Goal: Find specific page/section: Find specific page/section

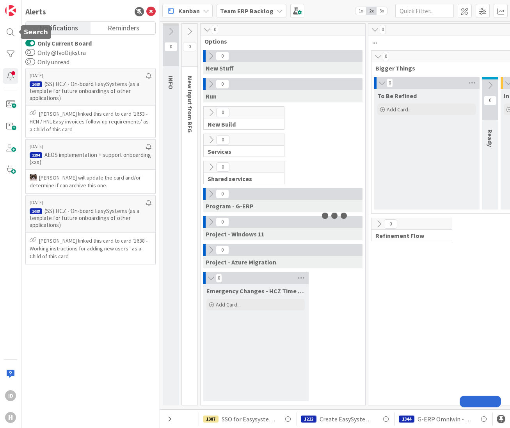
click at [9, 34] on div at bounding box center [11, 33] width 16 height 16
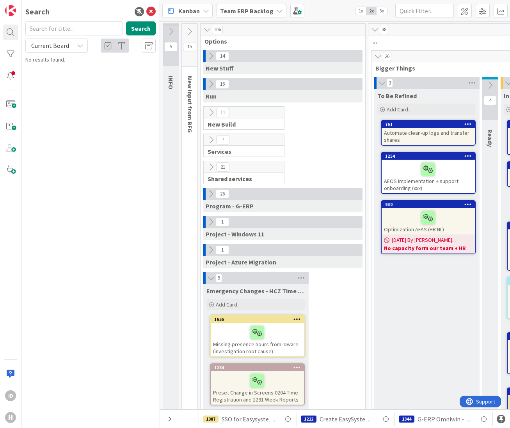
click at [71, 42] on div "Current Board" at bounding box center [56, 46] width 62 height 14
click at [64, 74] on span "All Boards" at bounding box center [70, 78] width 81 height 12
click at [61, 31] on input "text" at bounding box center [73, 28] width 97 height 14
click at [61, 31] on input "myHuisman" at bounding box center [73, 28] width 97 height 14
drag, startPoint x: 61, startPoint y: 31, endPoint x: 42, endPoint y: 35, distance: 19.6
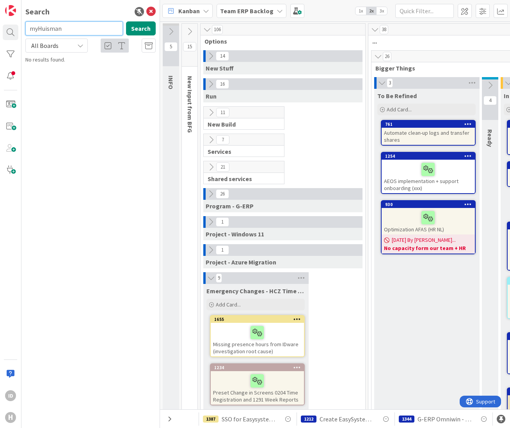
click at [42, 35] on input "myHuisman" at bounding box center [73, 28] width 97 height 14
drag, startPoint x: 54, startPoint y: 27, endPoint x: 19, endPoint y: 25, distance: 34.7
click at [21, 25] on div "ID H Search my Search All Boards Current Board All Boards No results found." at bounding box center [80, 214] width 160 height 428
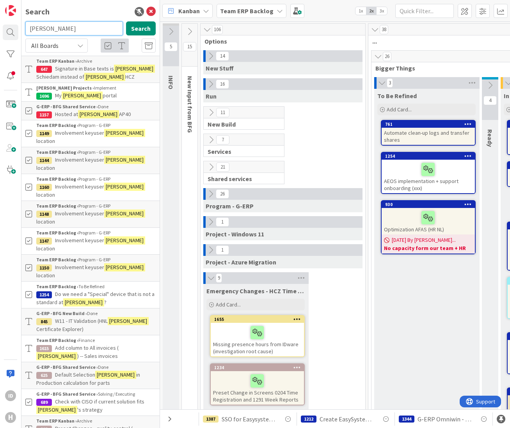
drag, startPoint x: 59, startPoint y: 30, endPoint x: 18, endPoint y: 24, distance: 41.7
click at [19, 24] on div "ID H Search [PERSON_NAME] Search All Boards Current Board All Boards Team ERP K…" at bounding box center [80, 214] width 160 height 428
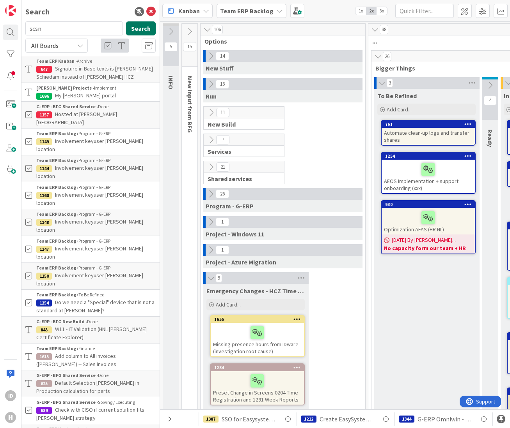
click at [136, 28] on button "Search" at bounding box center [141, 28] width 30 height 14
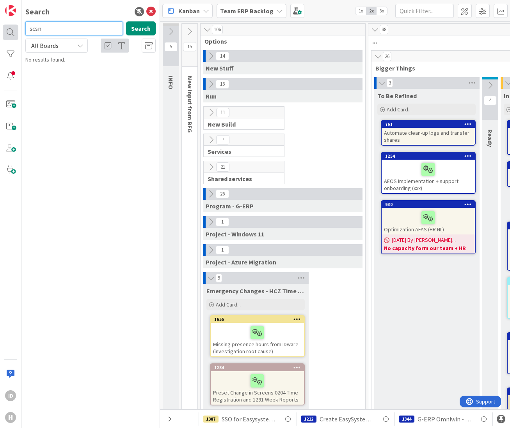
drag, startPoint x: 57, startPoint y: 30, endPoint x: 13, endPoint y: 28, distance: 43.7
click at [13, 28] on div "ID H Search scsn Search All Boards Current Board All Boards No results found." at bounding box center [80, 214] width 160 height 428
type input "2ba"
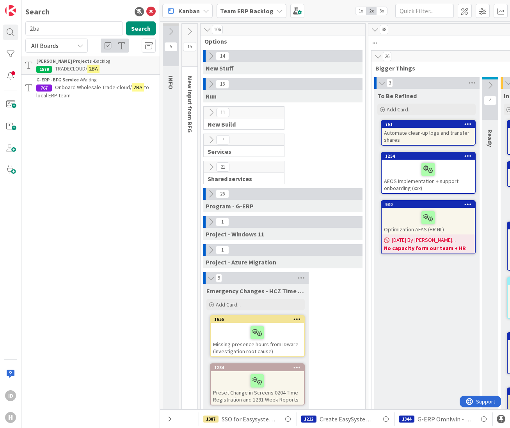
click at [107, 68] on p "TRADECLOUD/ 2BA" at bounding box center [95, 69] width 119 height 8
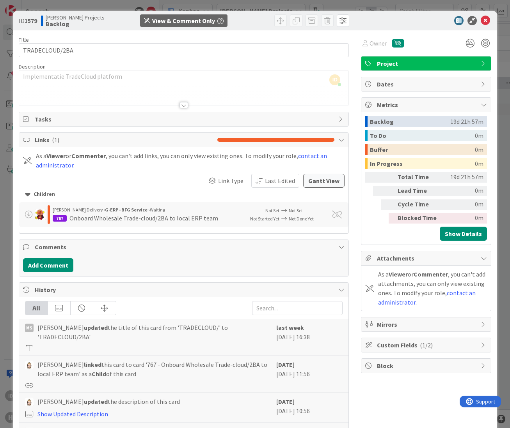
scroll to position [70, 0]
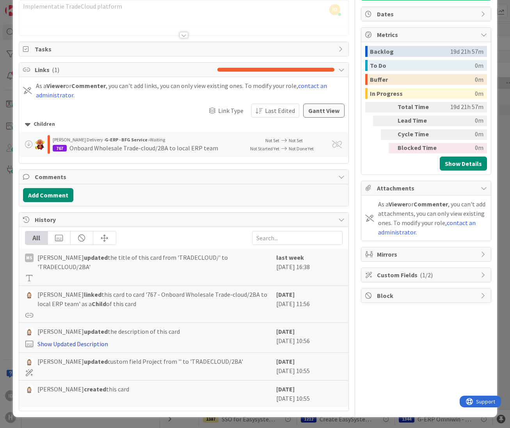
click at [85, 345] on link "Show Updated Description" at bounding box center [72, 344] width 71 height 8
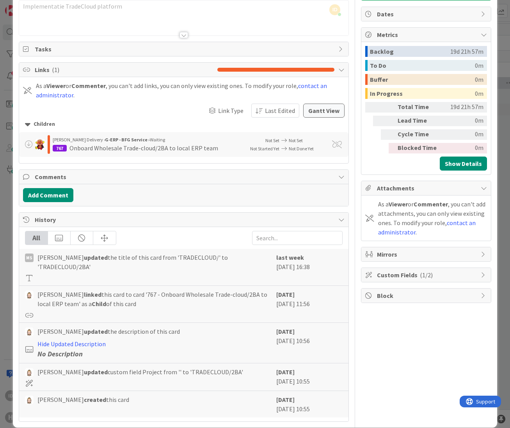
scroll to position [0, 0]
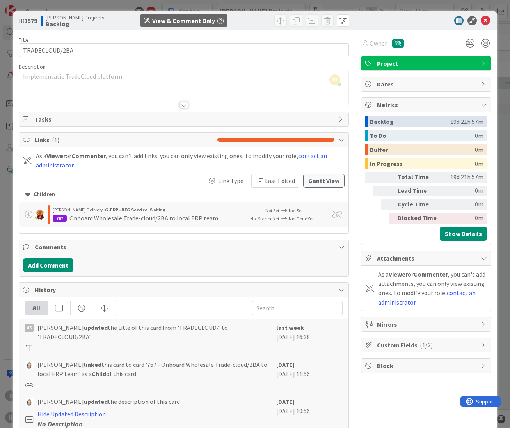
click at [181, 107] on div at bounding box center [183, 105] width 9 height 6
click at [454, 345] on span "Custom Fields ( 1/2 )" at bounding box center [427, 345] width 100 height 9
click at [480, 19] on icon at bounding box center [484, 20] width 9 height 9
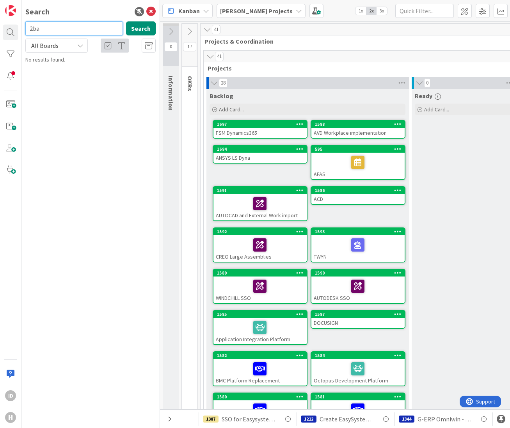
click at [58, 27] on input "2ba" at bounding box center [73, 28] width 97 height 14
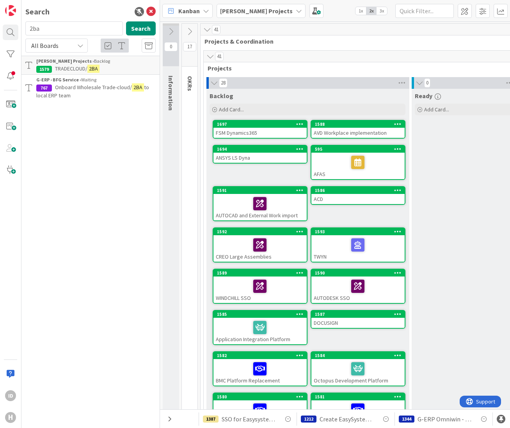
click at [70, 86] on span "Onboard Wholesale Trade-cloud/" at bounding box center [93, 87] width 77 height 7
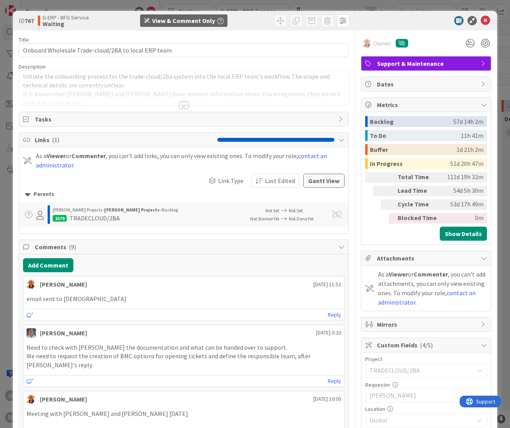
click at [183, 106] on div at bounding box center [183, 105] width 9 height 6
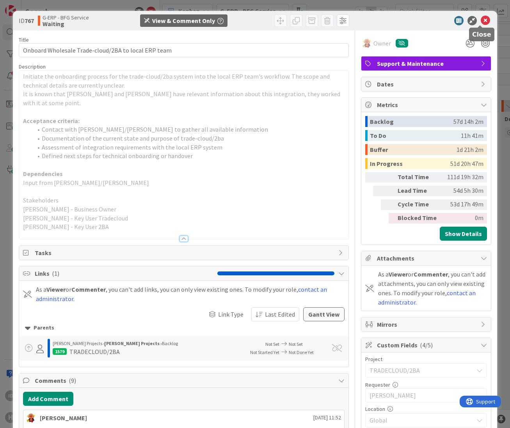
click at [481, 21] on icon at bounding box center [484, 20] width 9 height 9
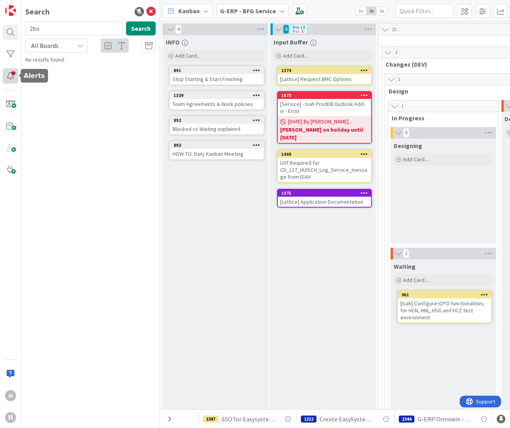
click at [14, 78] on div at bounding box center [11, 76] width 16 height 16
